Goal: Task Accomplishment & Management: Use online tool/utility

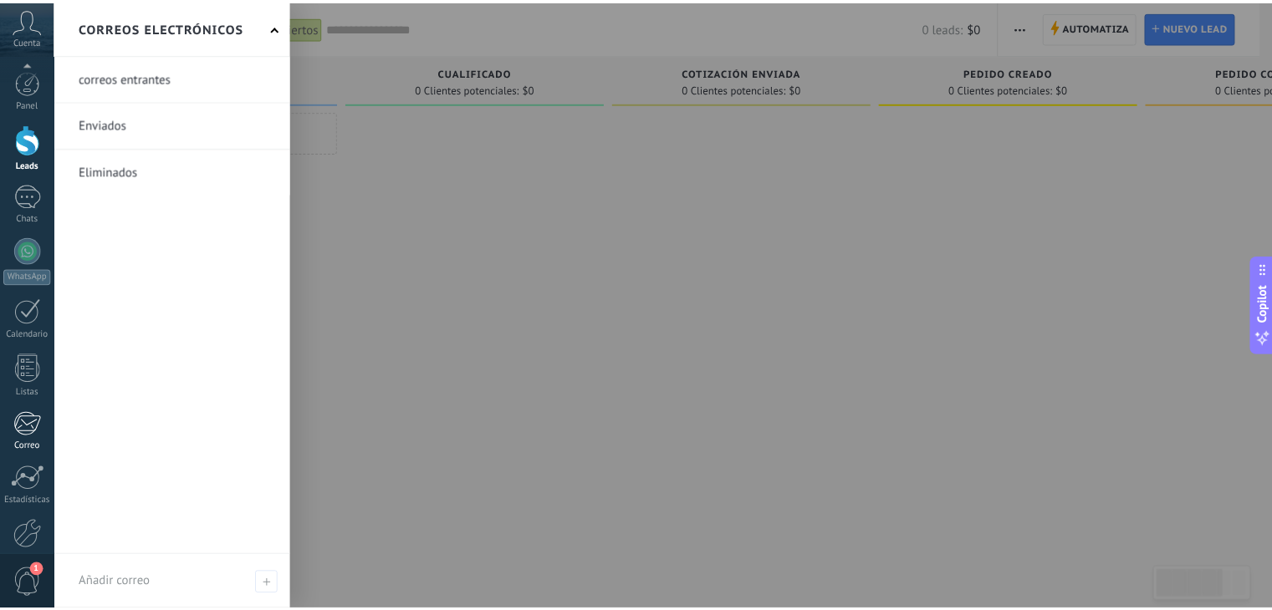
scroll to position [84, 0]
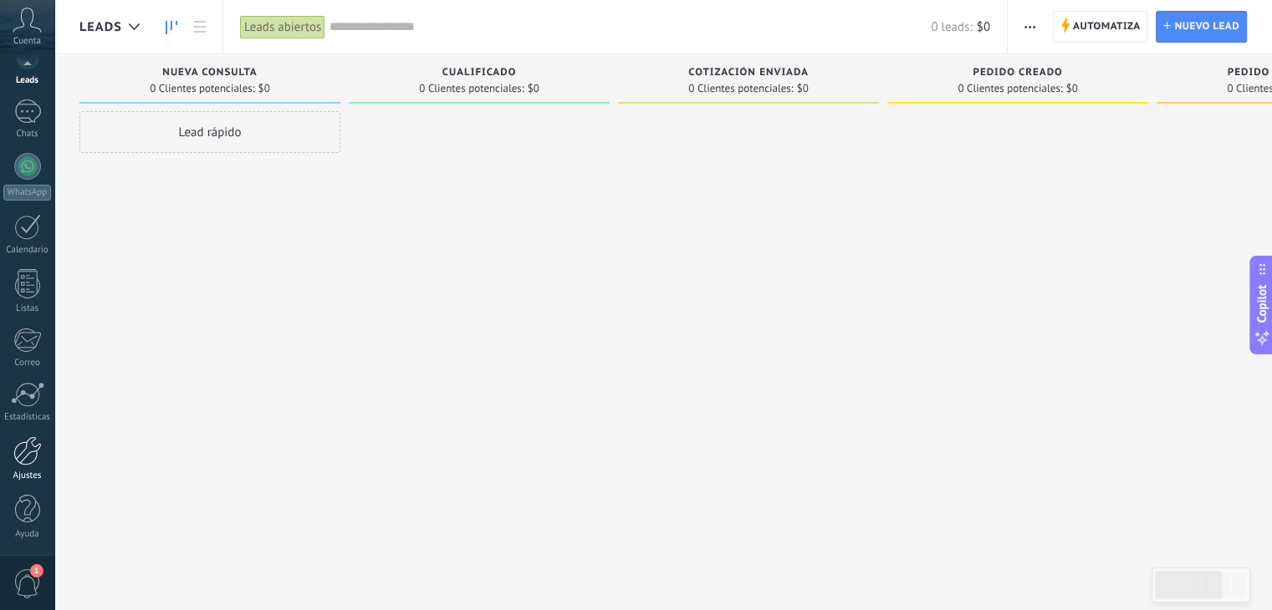
click at [34, 471] on div "Ajustes" at bounding box center [27, 476] width 48 height 11
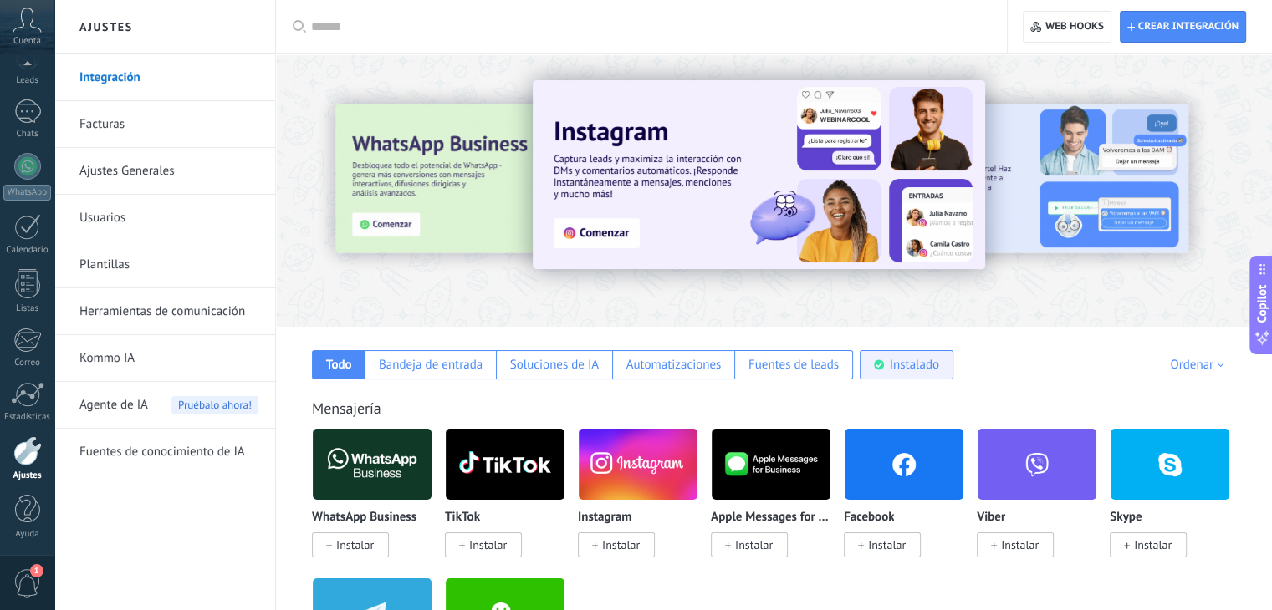
click at [889, 359] on div "Instalado" at bounding box center [913, 365] width 49 height 16
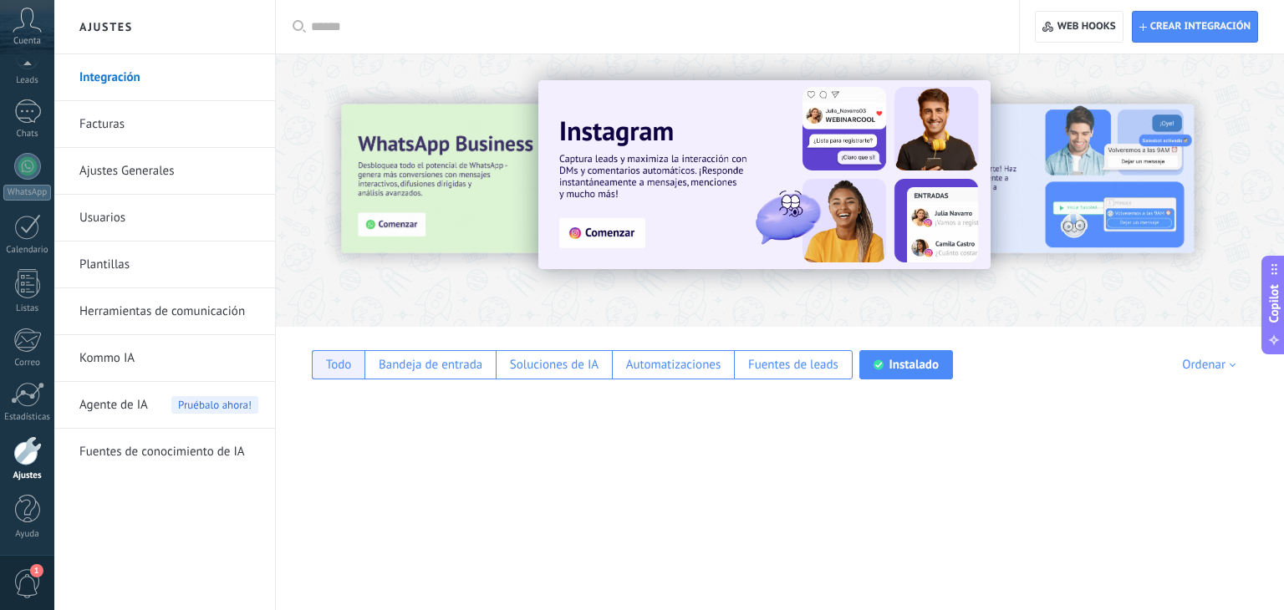
click at [352, 368] on div "Todo" at bounding box center [338, 364] width 53 height 29
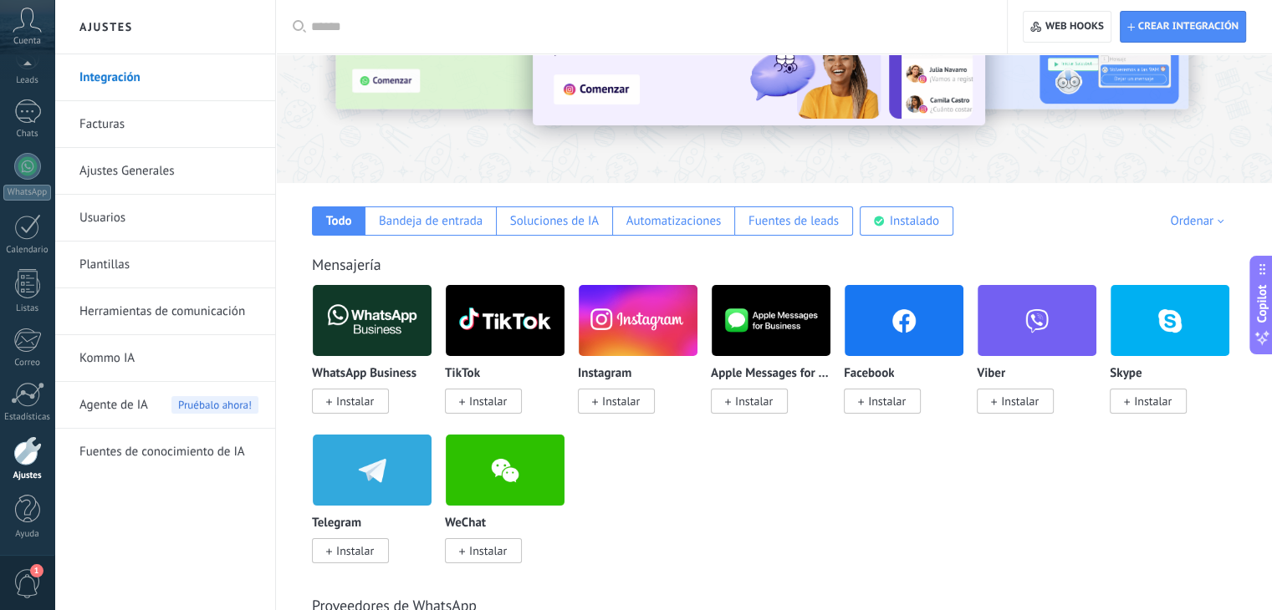
scroll to position [130, 0]
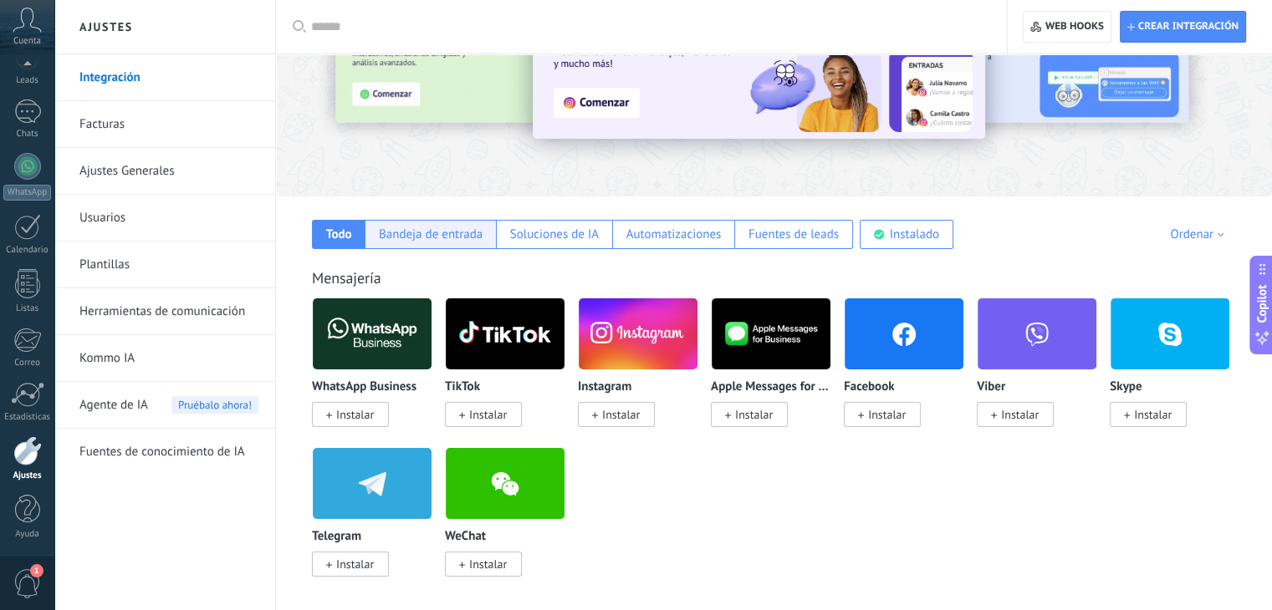
click at [492, 233] on div "Bandeja de entrada" at bounding box center [429, 234] width 131 height 29
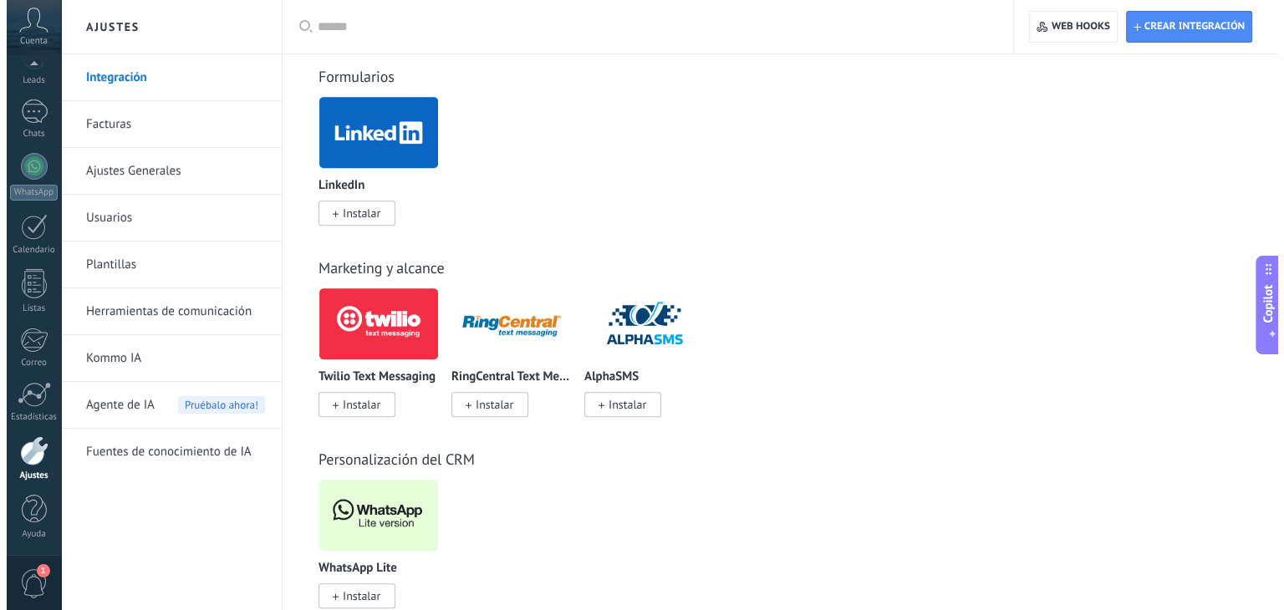
scroll to position [950, 0]
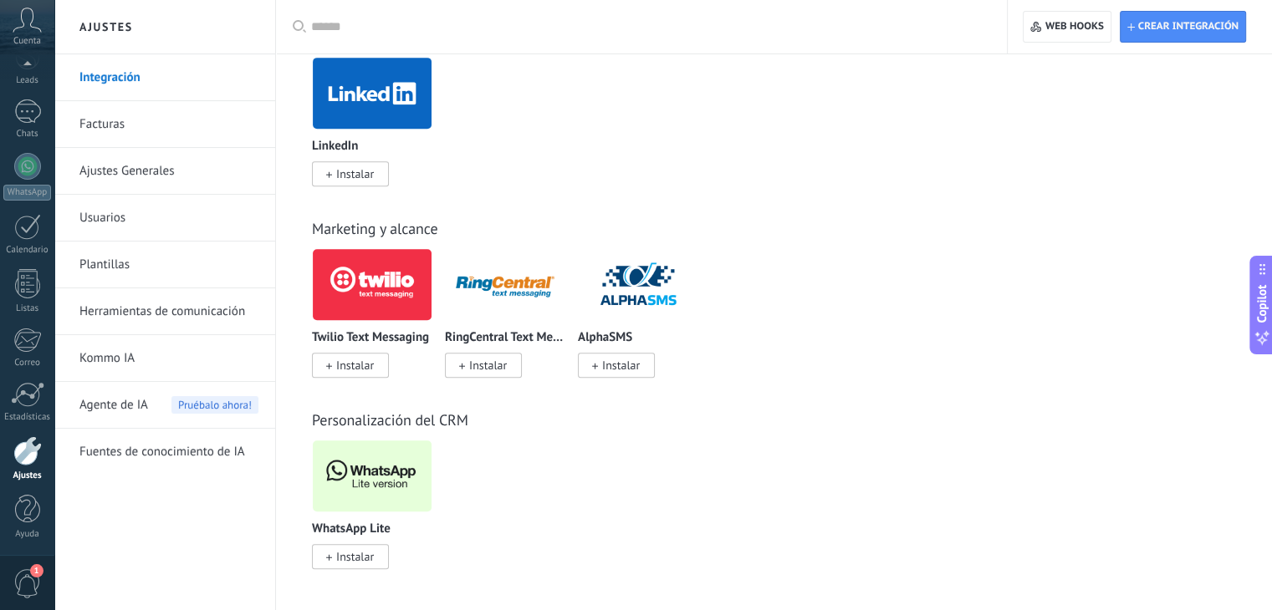
click at [355, 561] on span "Instalar" at bounding box center [355, 556] width 38 height 15
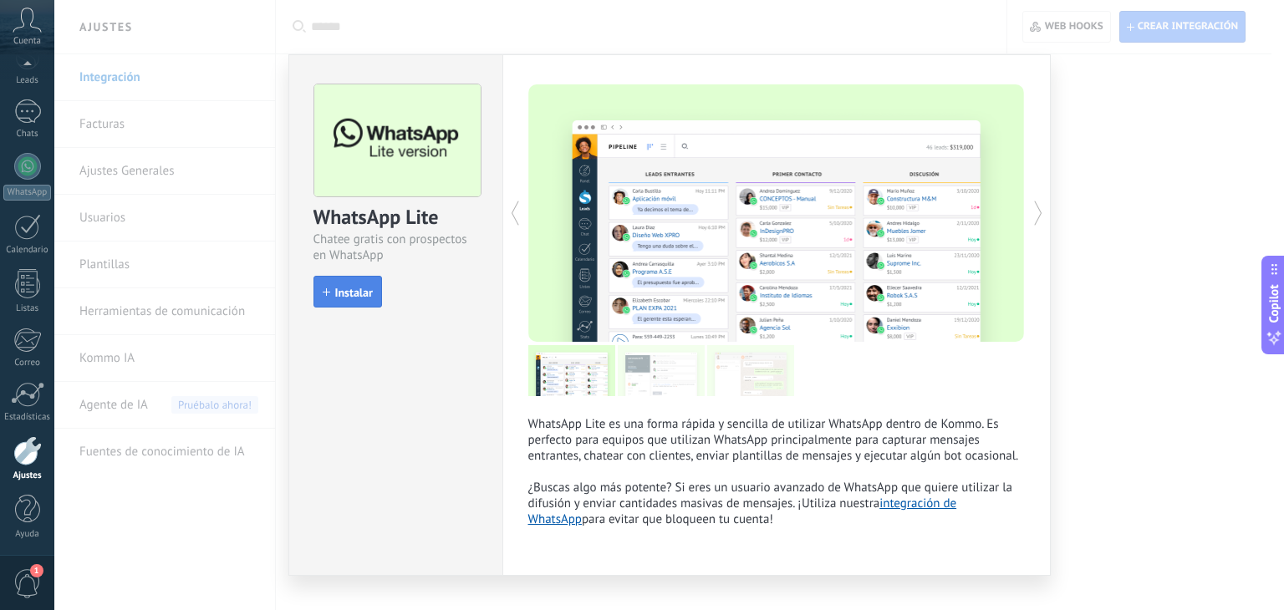
click at [355, 292] on span "Instalar" at bounding box center [354, 293] width 38 height 12
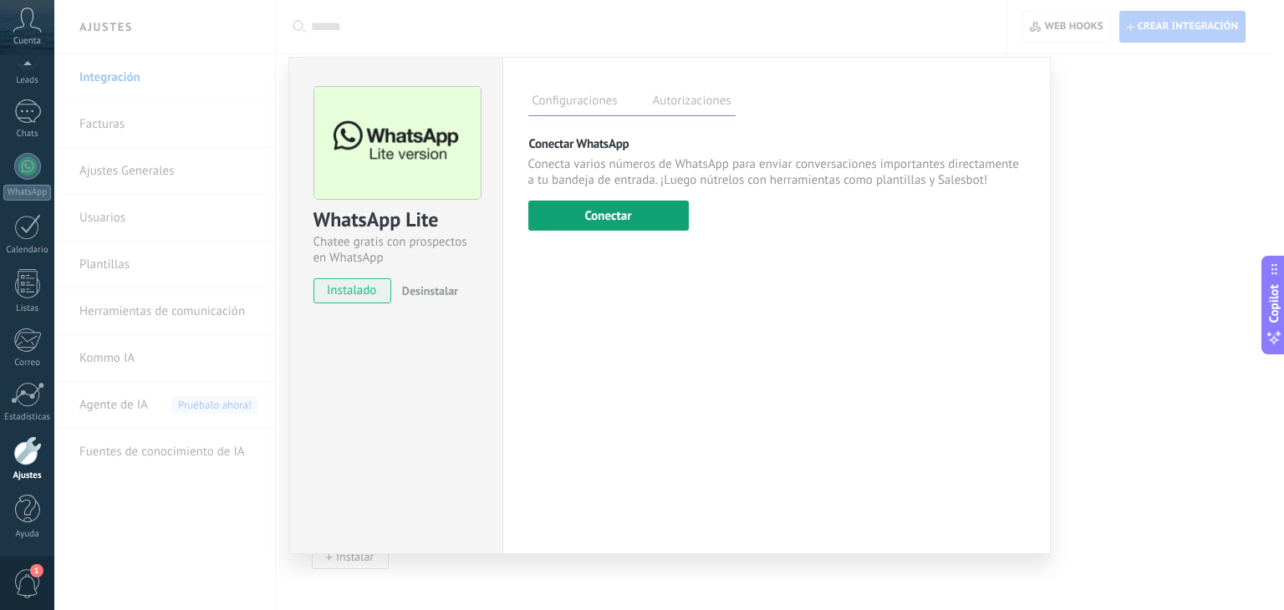
click at [610, 218] on button "Conectar" at bounding box center [608, 216] width 161 height 30
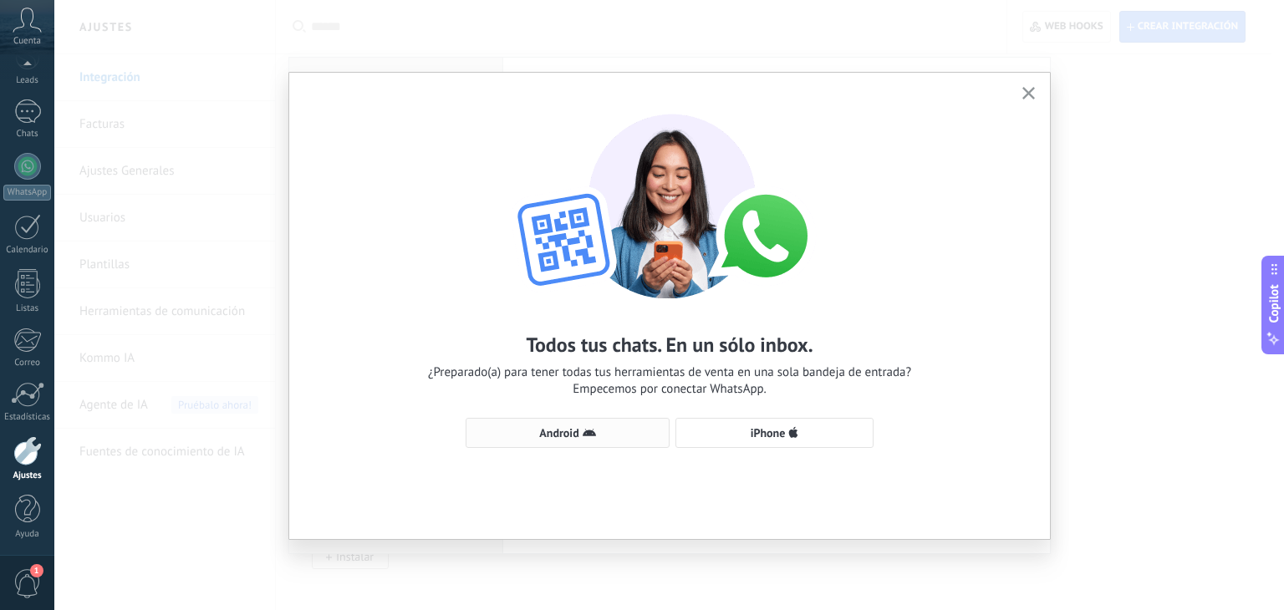
click at [559, 435] on span "Android" at bounding box center [558, 433] width 39 height 12
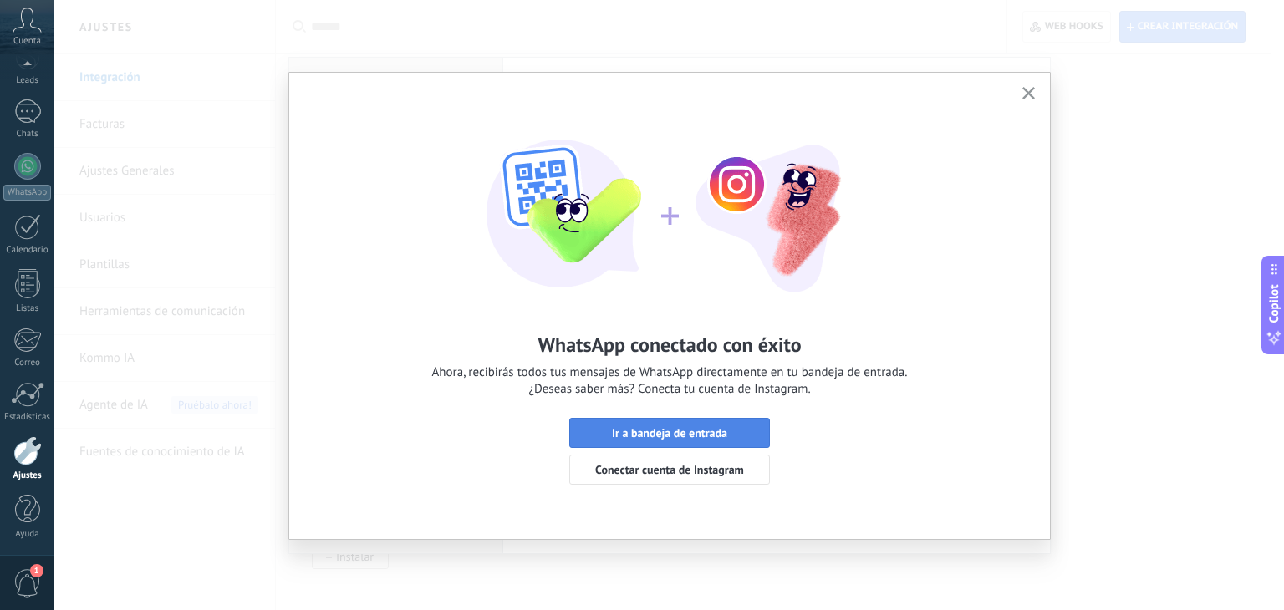
click at [693, 439] on span "Ir a bandeja de entrada" at bounding box center [669, 433] width 115 height 12
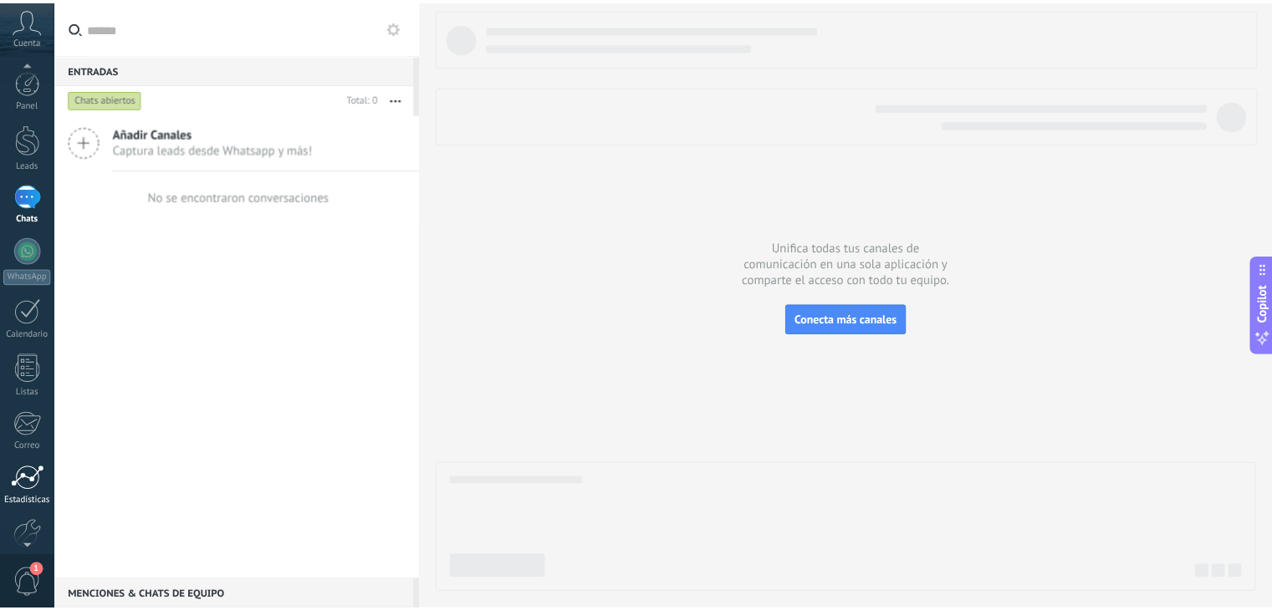
scroll to position [84, 0]
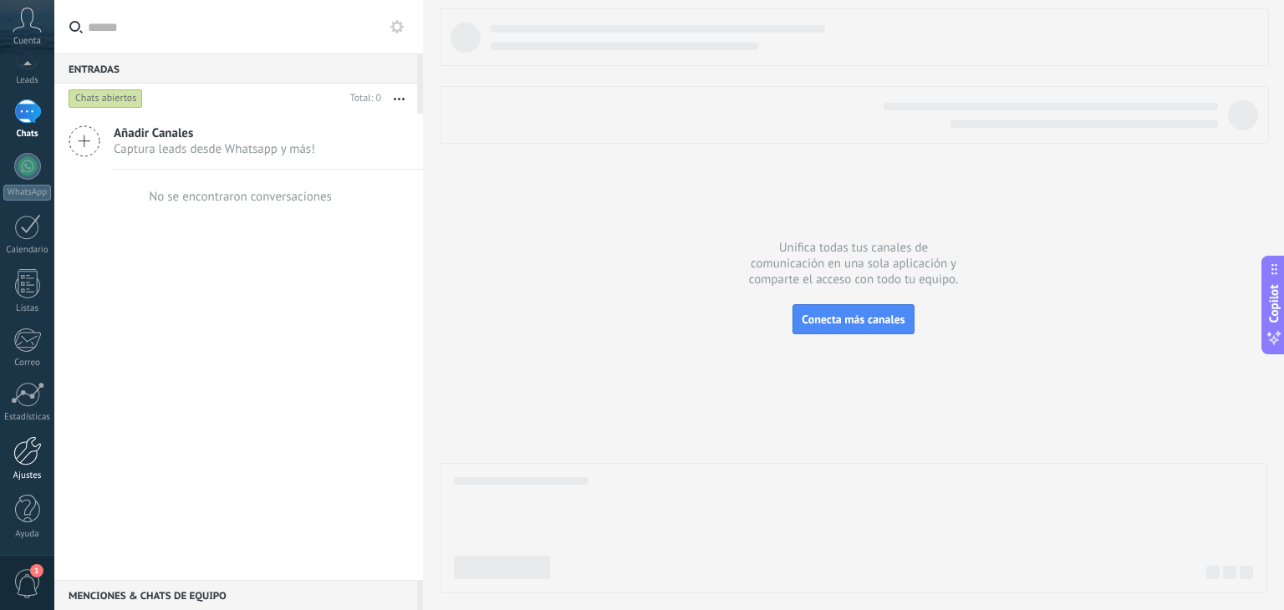
click at [20, 446] on div at bounding box center [27, 450] width 28 height 29
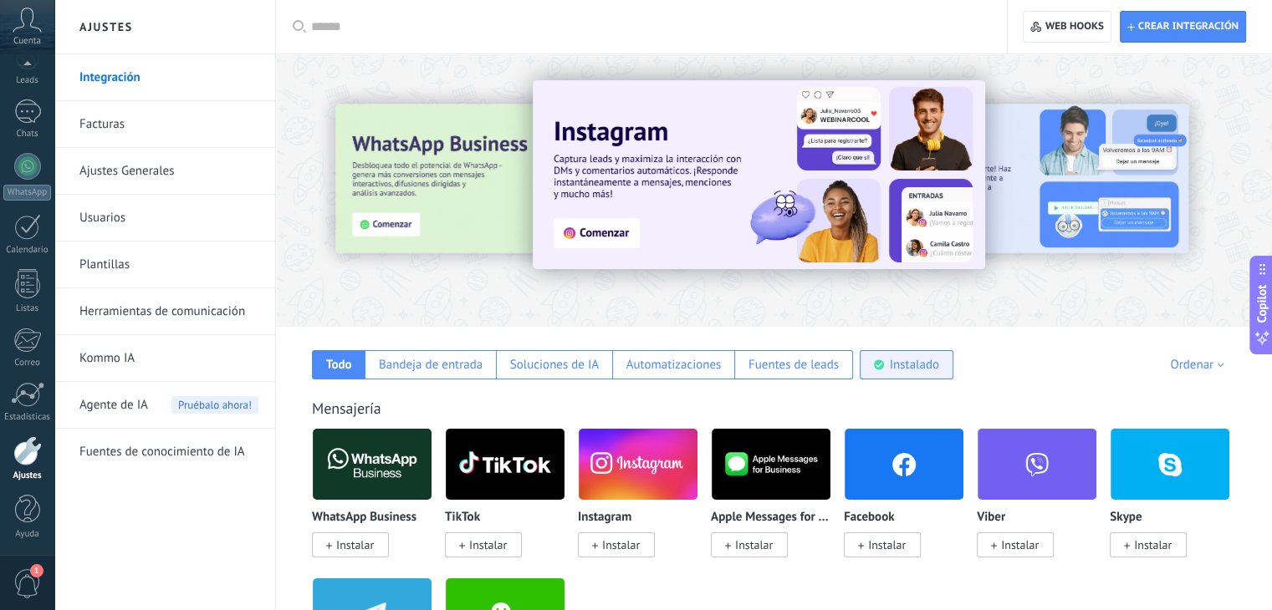
click at [894, 369] on div "Instalado" at bounding box center [913, 365] width 49 height 16
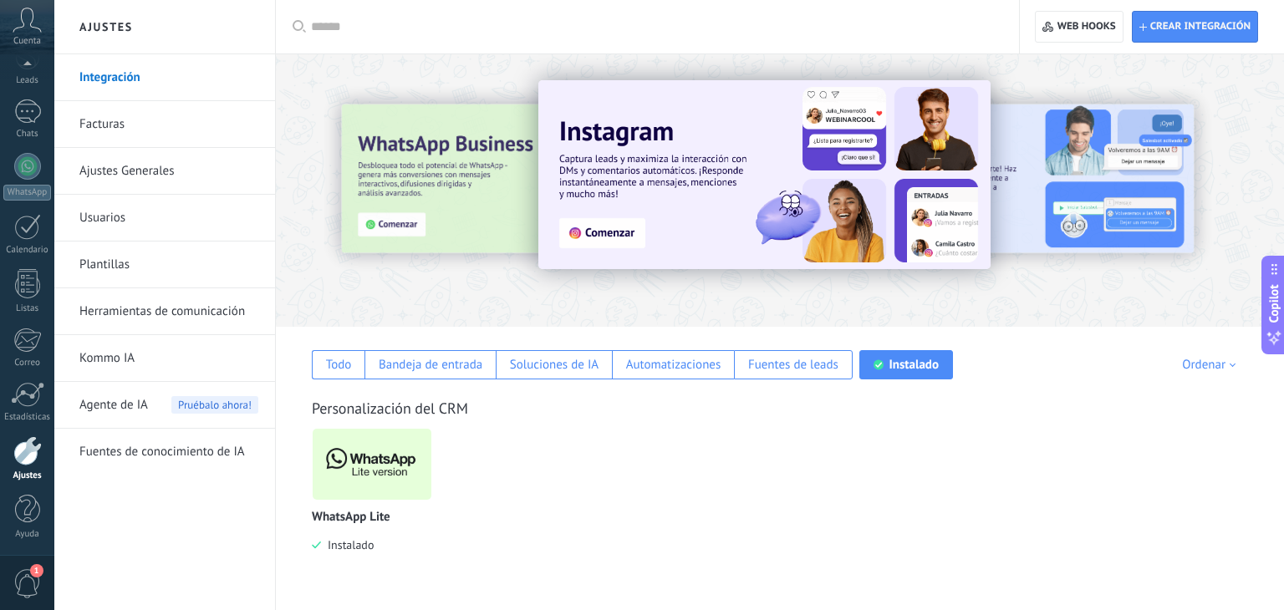
click at [354, 459] on img at bounding box center [372, 464] width 119 height 81
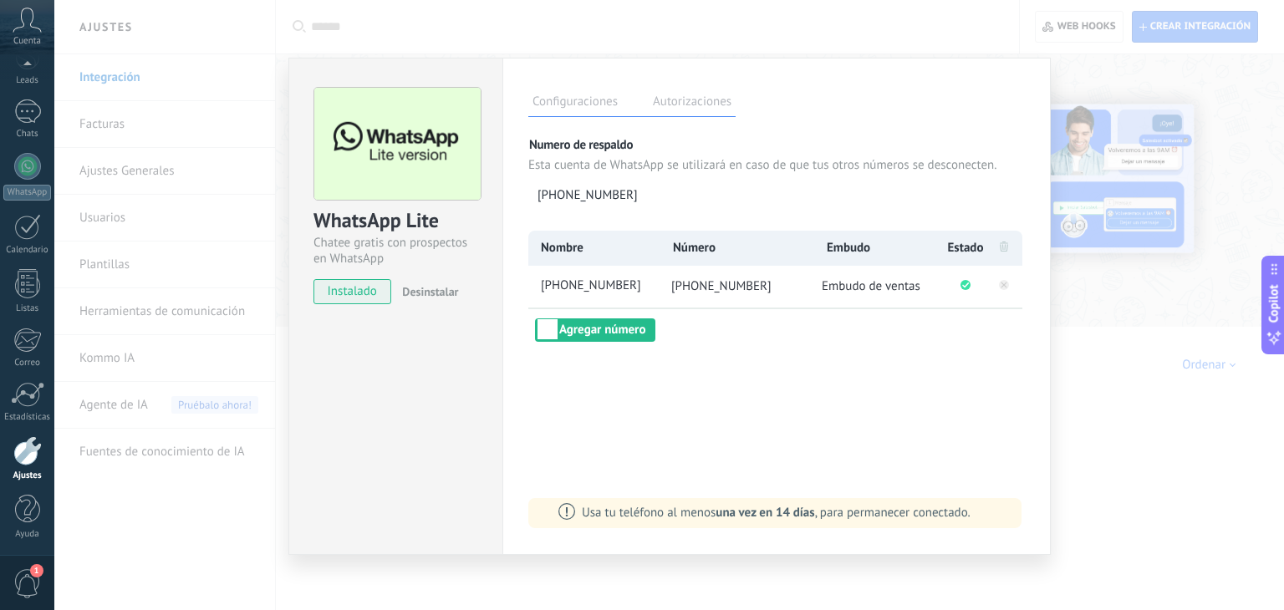
click at [1095, 429] on div "WhatsApp Lite Chatee gratis con prospectos en WhatsApp instalado Desinstalar Co…" at bounding box center [669, 305] width 1230 height 610
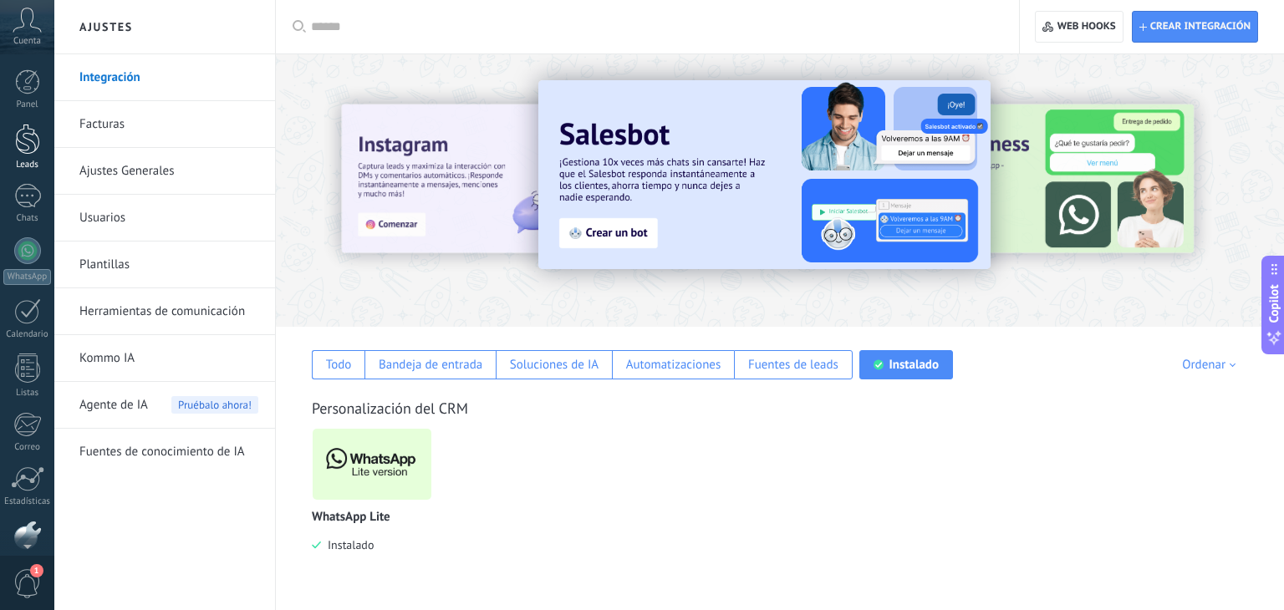
click at [20, 151] on div at bounding box center [27, 139] width 25 height 31
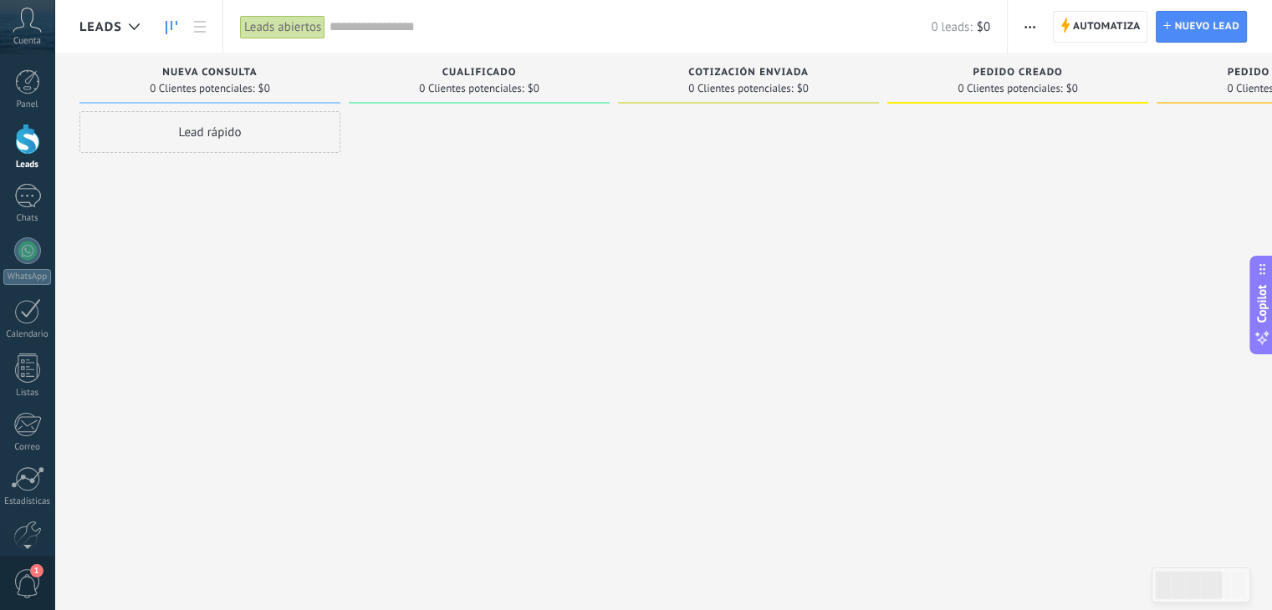
click at [27, 519] on div "Panel Leads Chats WhatsApp Clientes" at bounding box center [27, 355] width 54 height 572
click at [30, 523] on div at bounding box center [27, 535] width 28 height 29
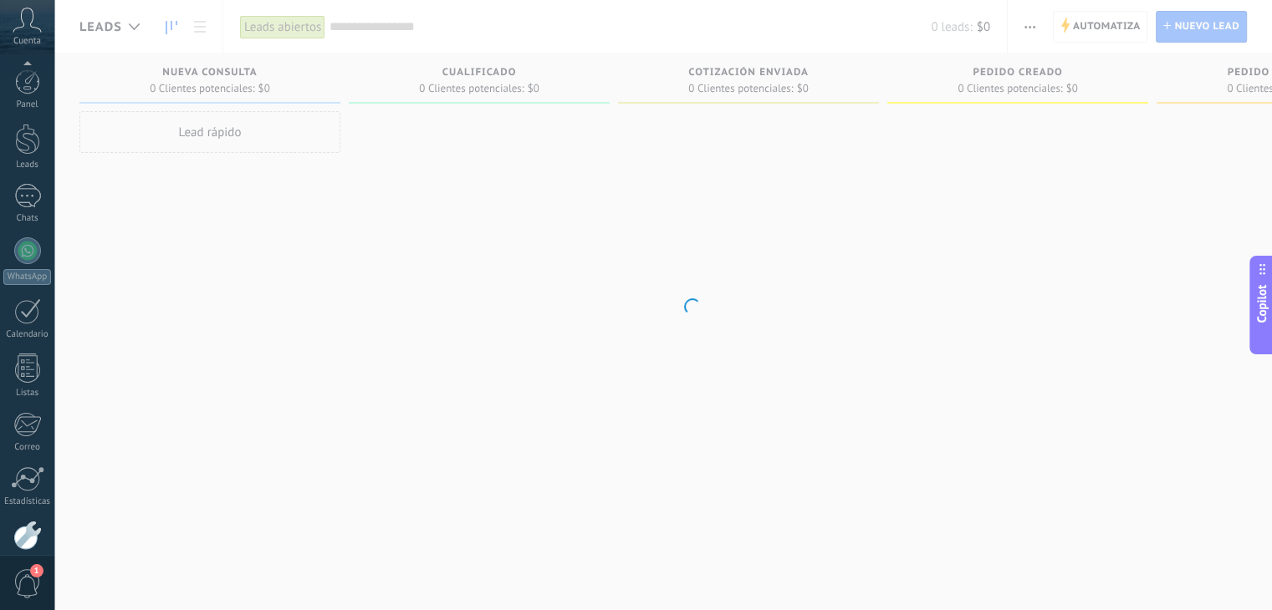
scroll to position [84, 0]
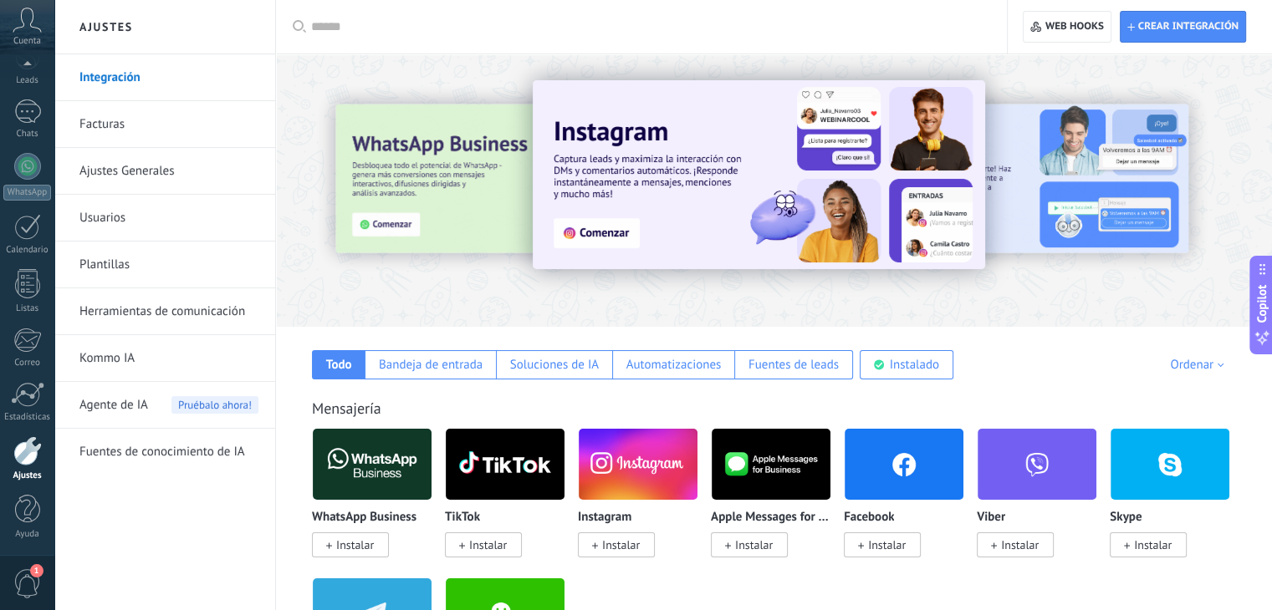
click at [923, 345] on div "Todo Bandeja de entrada Soluciones de IA Automatizaciones Fuentes de leads Inst…" at bounding box center [774, 353] width 962 height 53
click at [925, 361] on div "Instalado" at bounding box center [913, 365] width 49 height 16
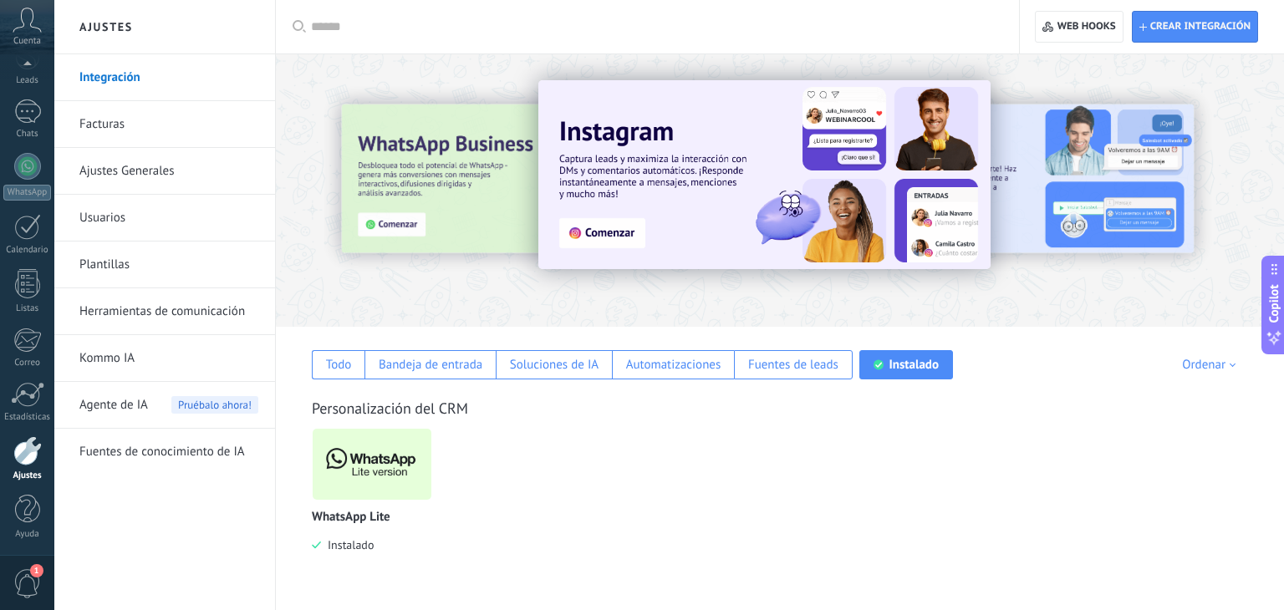
click at [372, 462] on img at bounding box center [372, 464] width 119 height 81
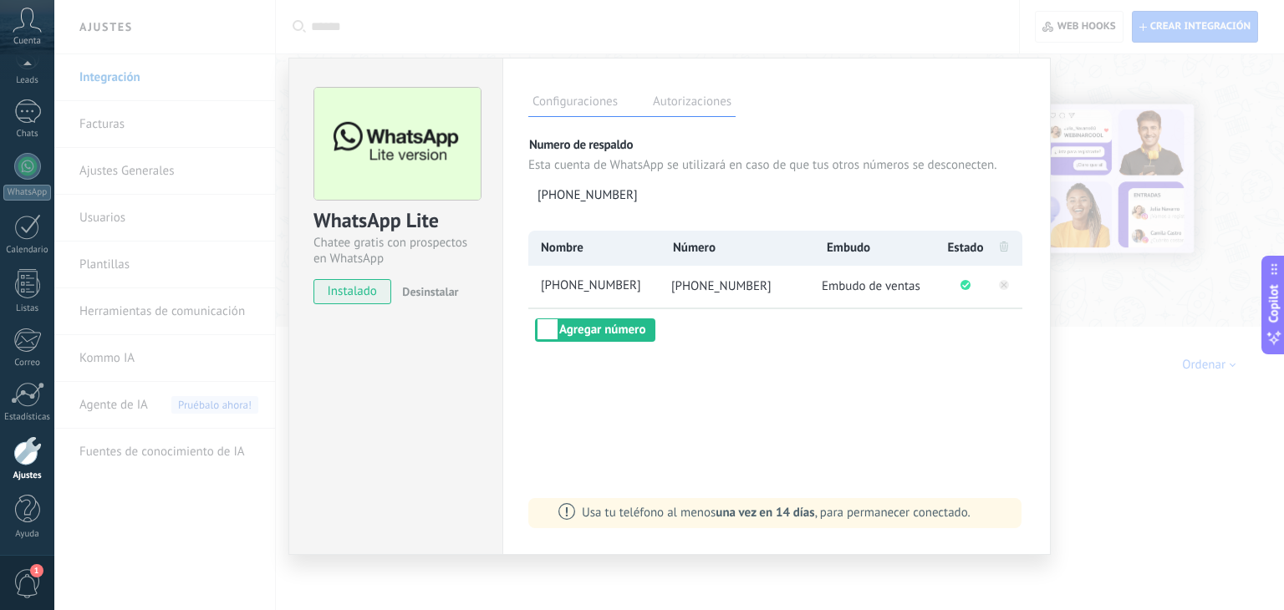
click at [933, 34] on div "WhatsApp Lite Chatee gratis con prospectos en WhatsApp instalado Desinstalar Co…" at bounding box center [669, 305] width 1230 height 610
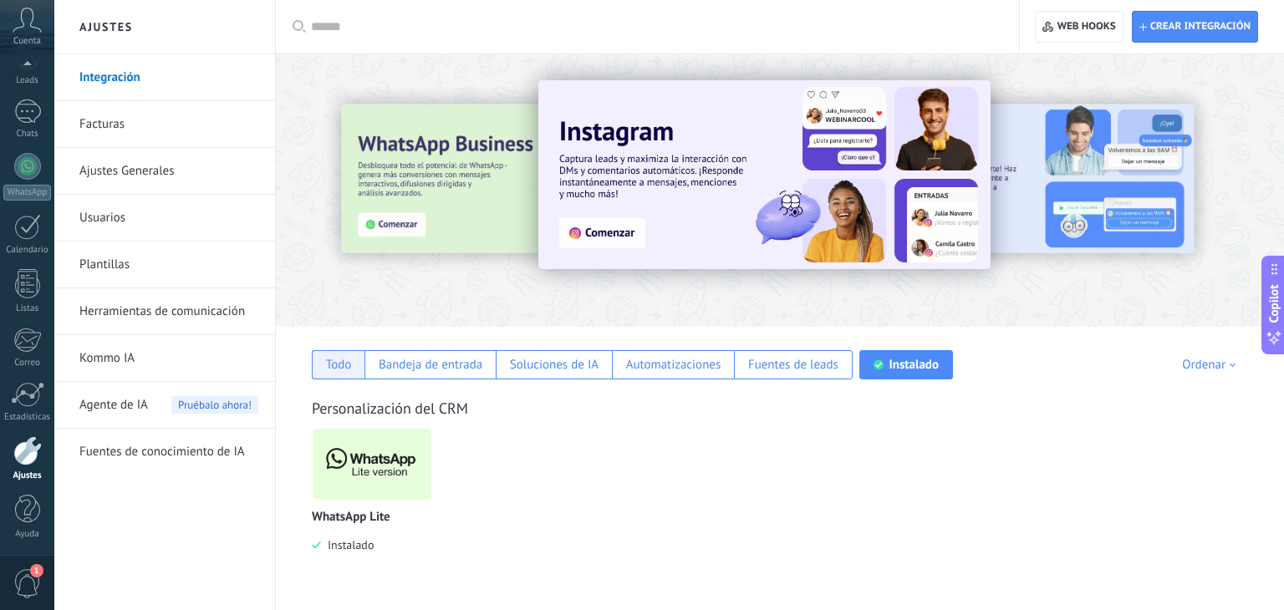
click at [341, 359] on div "Todo" at bounding box center [339, 365] width 26 height 16
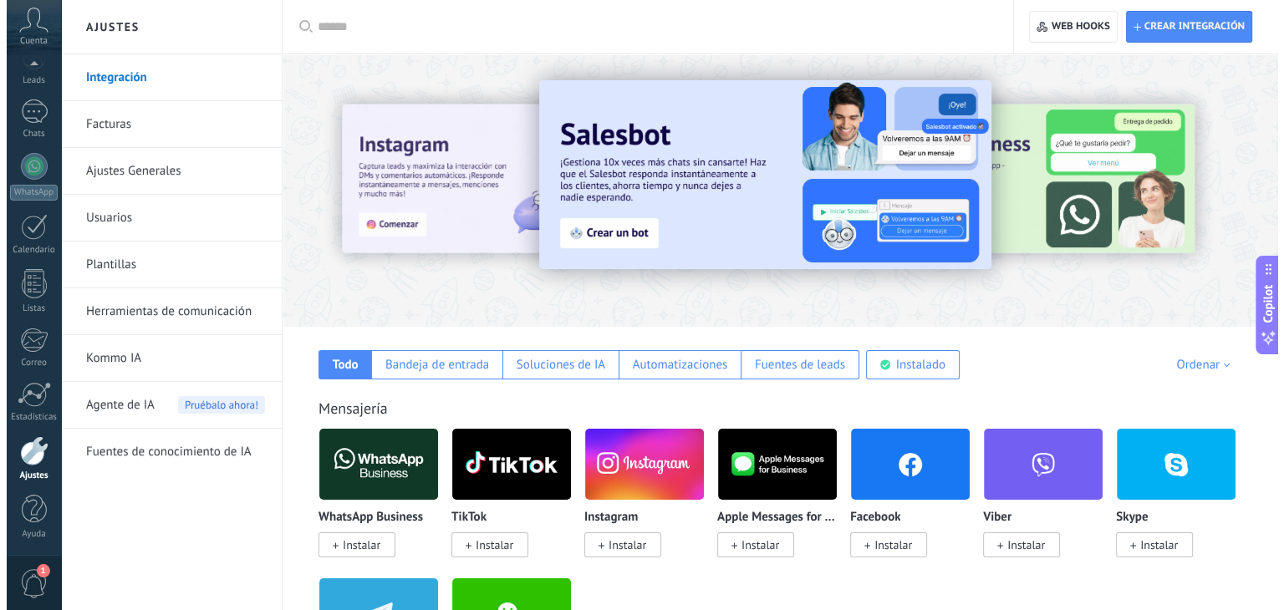
scroll to position [0, 0]
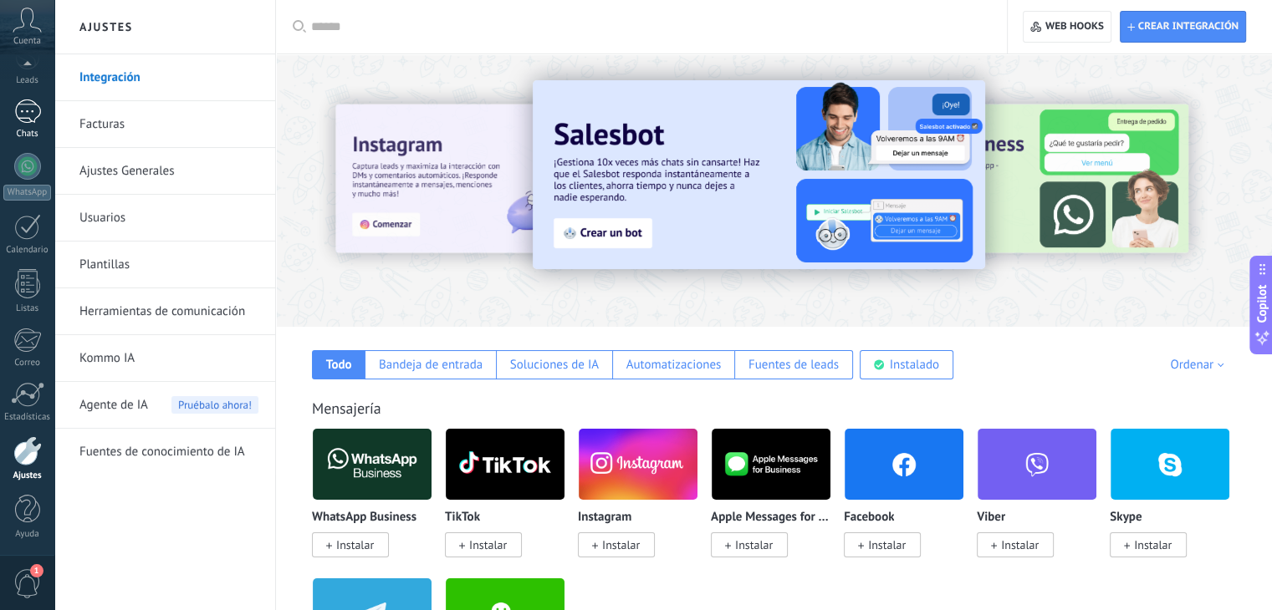
click at [28, 124] on link "Chats" at bounding box center [27, 119] width 54 height 40
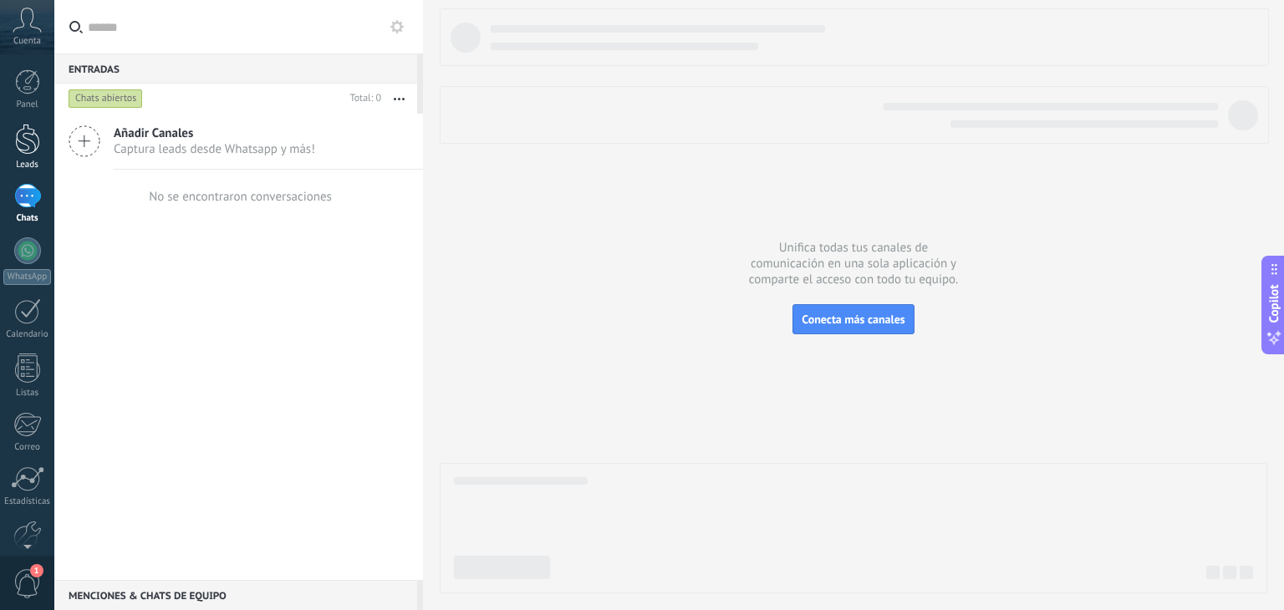
click at [40, 155] on link "Leads" at bounding box center [27, 147] width 54 height 47
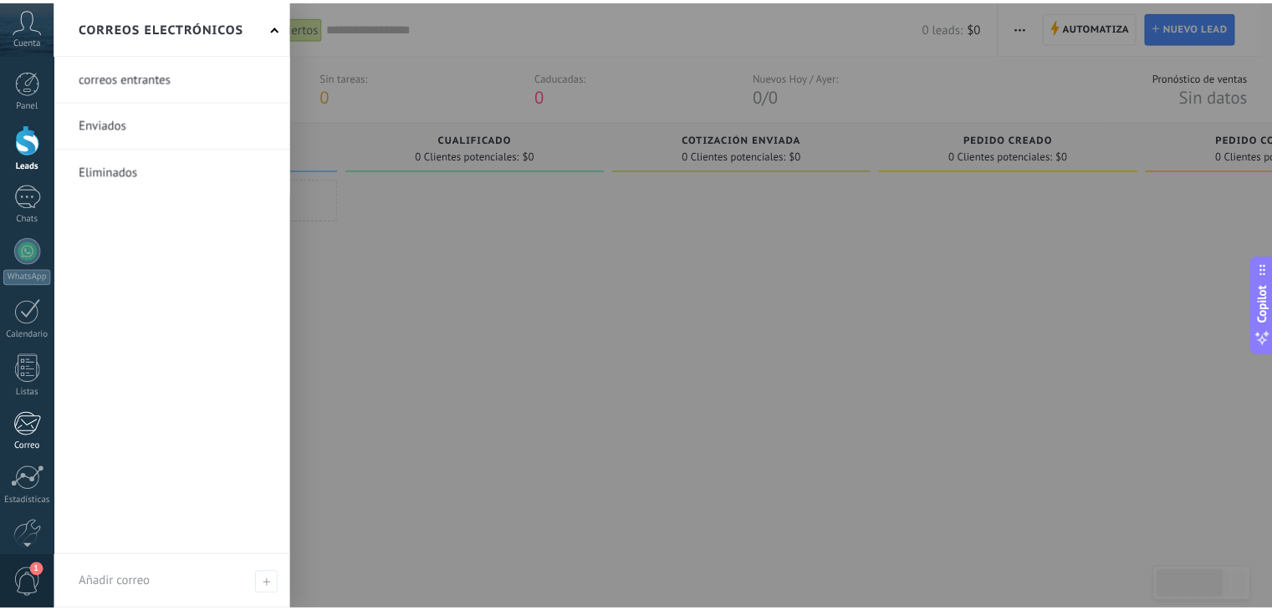
scroll to position [84, 0]
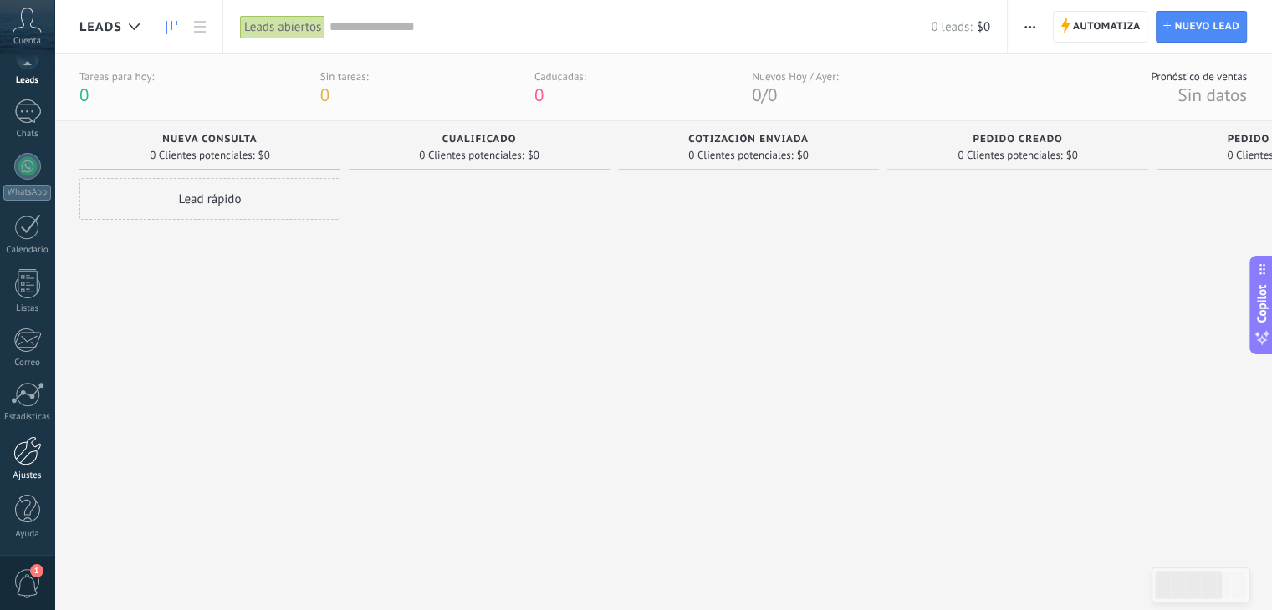
click at [31, 449] on div at bounding box center [27, 450] width 28 height 29
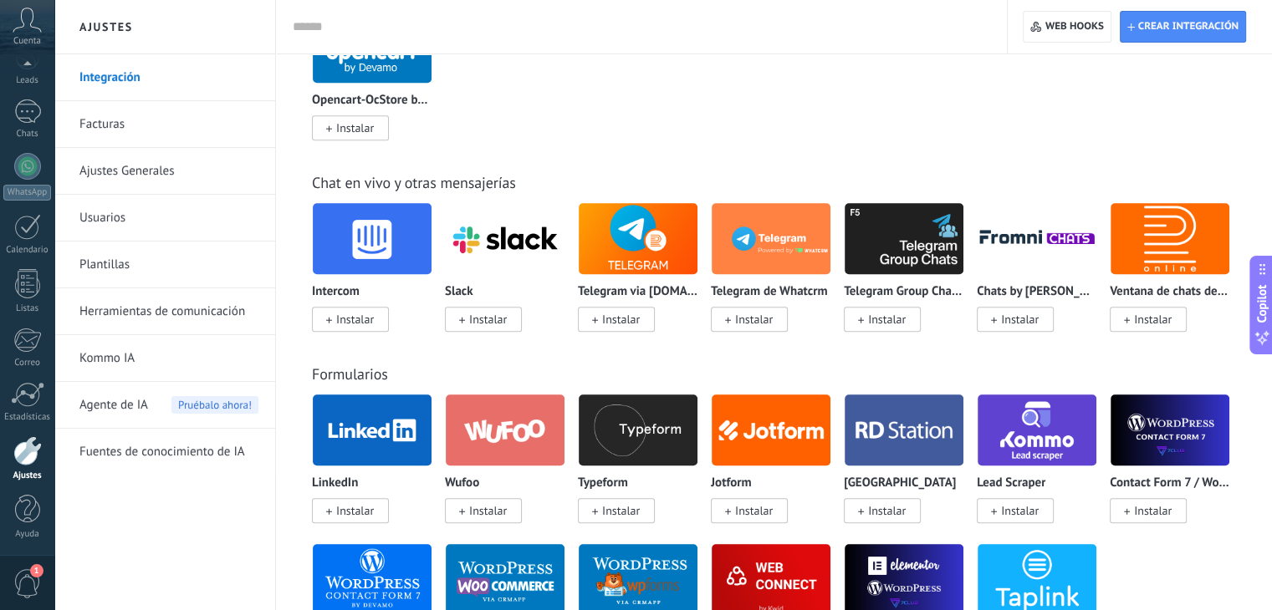
scroll to position [1100, 0]
